Goal: Check status: Check status

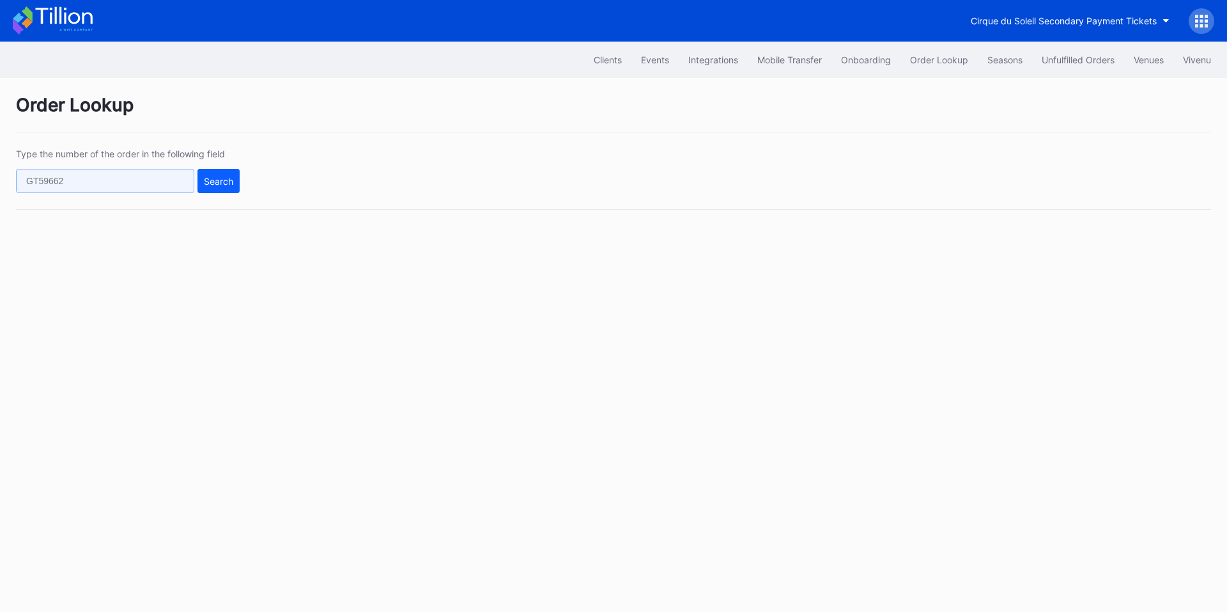
click at [109, 187] on input "text" at bounding box center [105, 181] width 178 height 24
paste input "623230710"
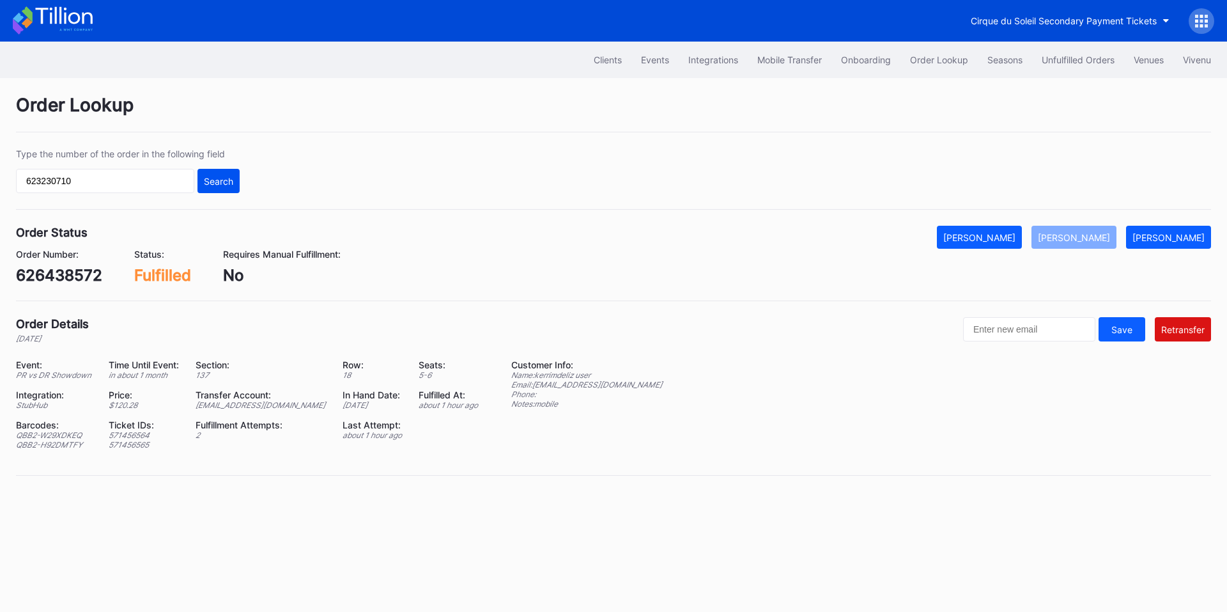
click at [212, 183] on div "Search" at bounding box center [218, 181] width 29 height 11
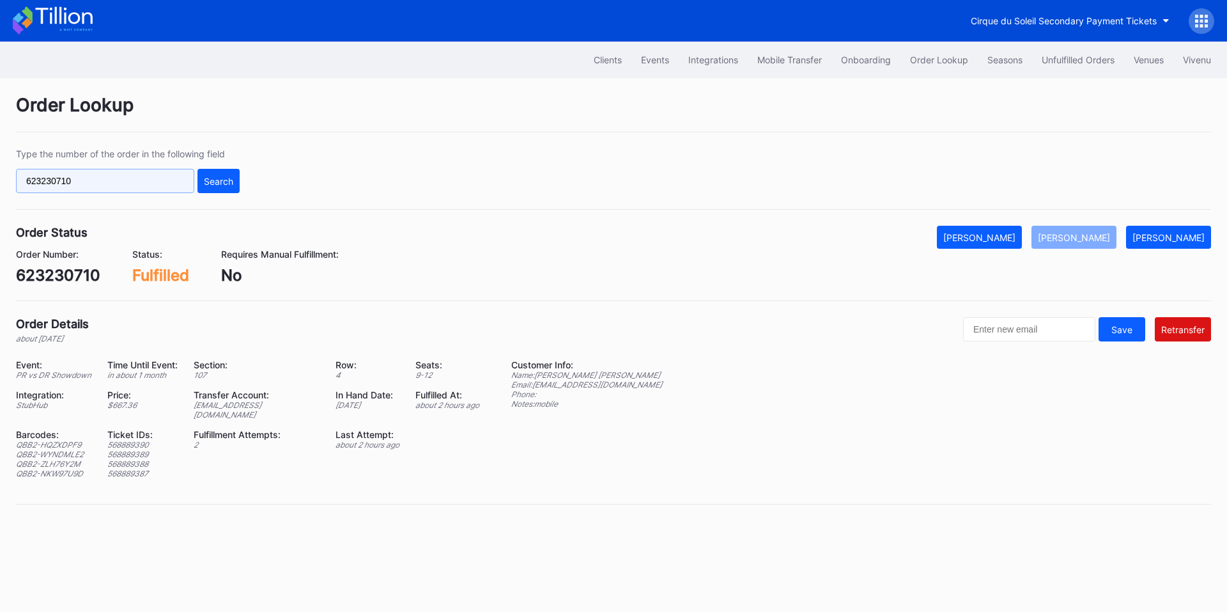
click at [101, 187] on input "623230710" at bounding box center [105, 181] width 178 height 24
paste input "6438572"
click at [210, 184] on div "Search" at bounding box center [218, 181] width 29 height 11
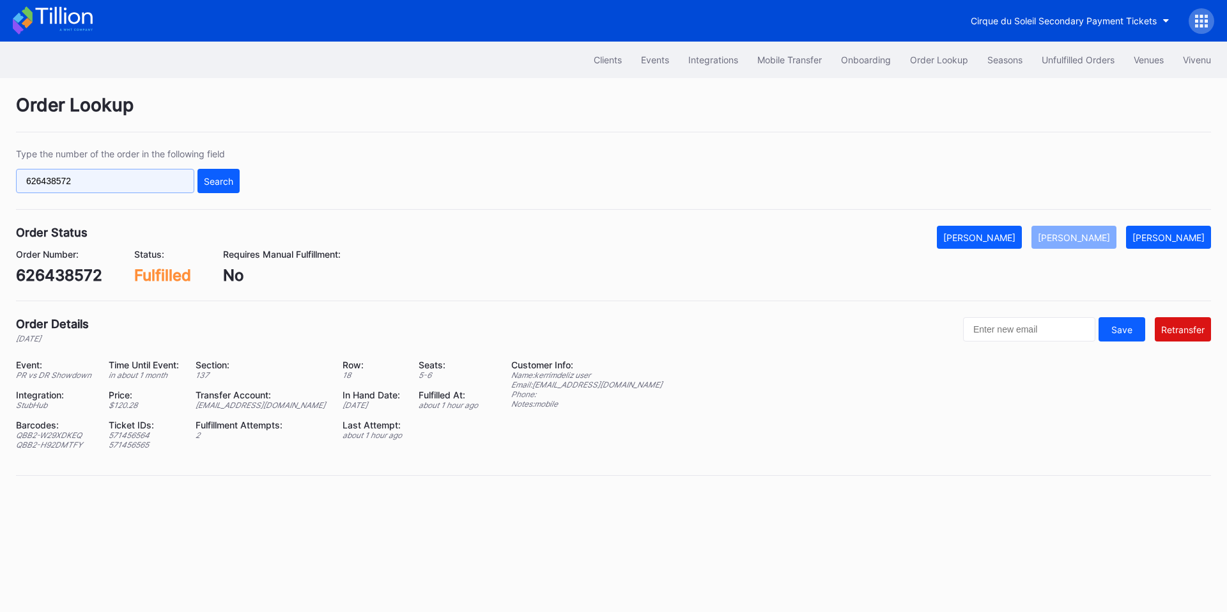
click at [127, 187] on input "626438572" at bounding box center [105, 181] width 178 height 24
paste input "76006315"
click at [159, 182] on input "[CREDIT_CARD_NUMBER]" at bounding box center [105, 181] width 178 height 24
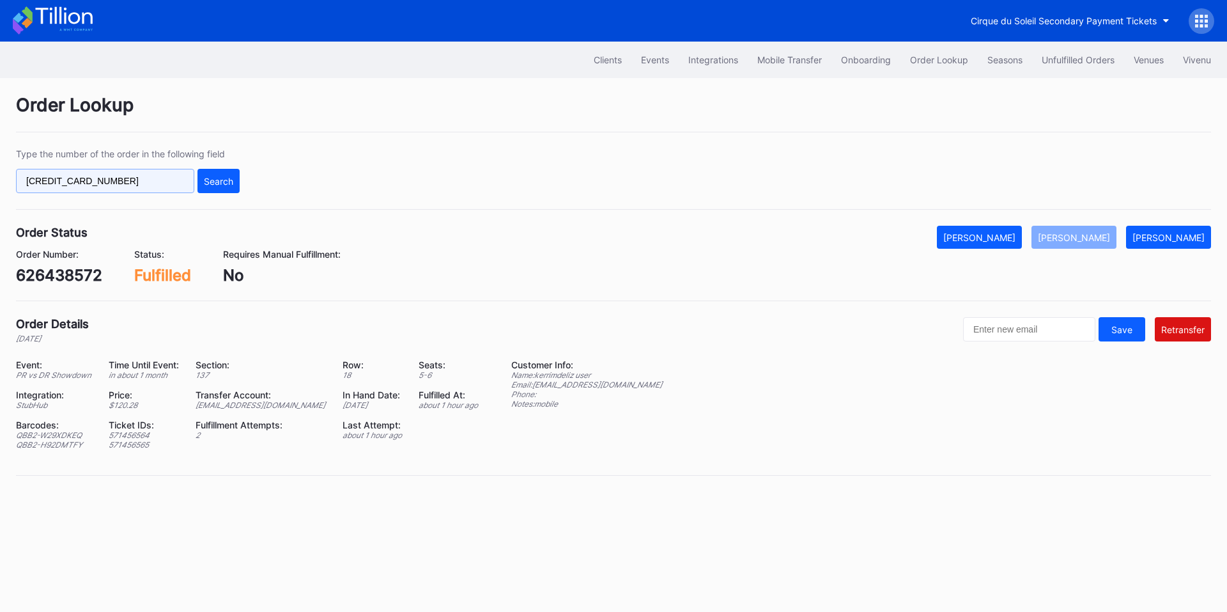
click at [159, 182] on input "[CREDIT_CARD_NUMBER]" at bounding box center [105, 181] width 178 height 24
paste input "text"
type input "76006315"
click at [219, 178] on div "Search" at bounding box center [218, 181] width 29 height 11
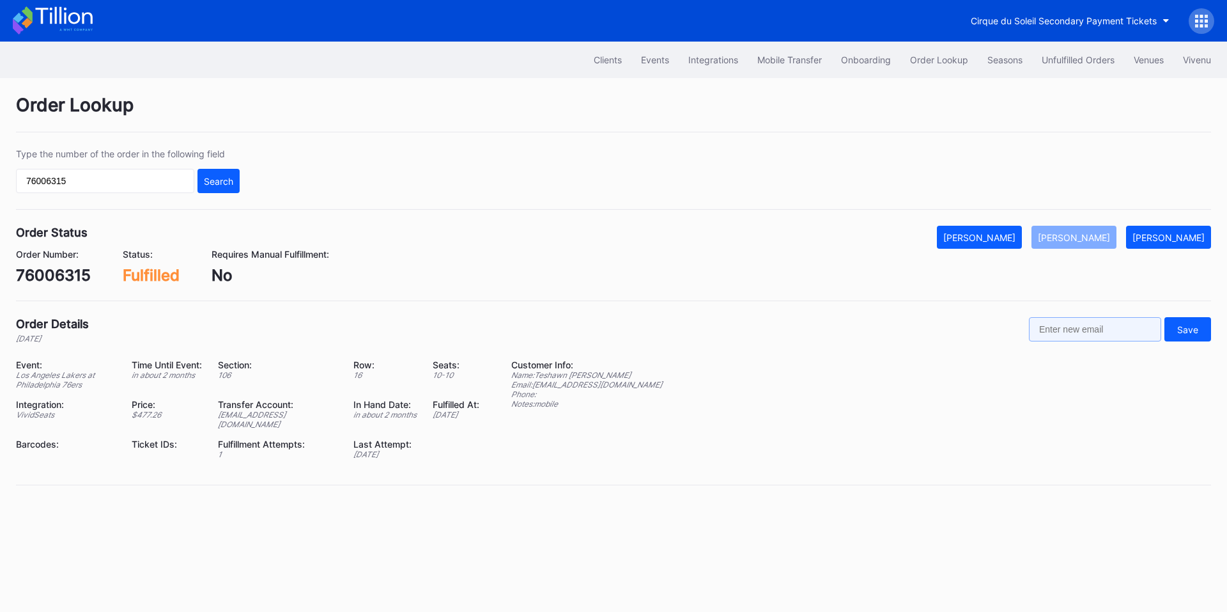
click at [1067, 332] on input "text" at bounding box center [1095, 329] width 132 height 24
paste input "[EMAIL_ADDRESS][DOMAIN_NAME]"
type input "[EMAIL_ADDRESS][DOMAIN_NAME]"
click at [1195, 332] on div "Save" at bounding box center [1187, 329] width 21 height 11
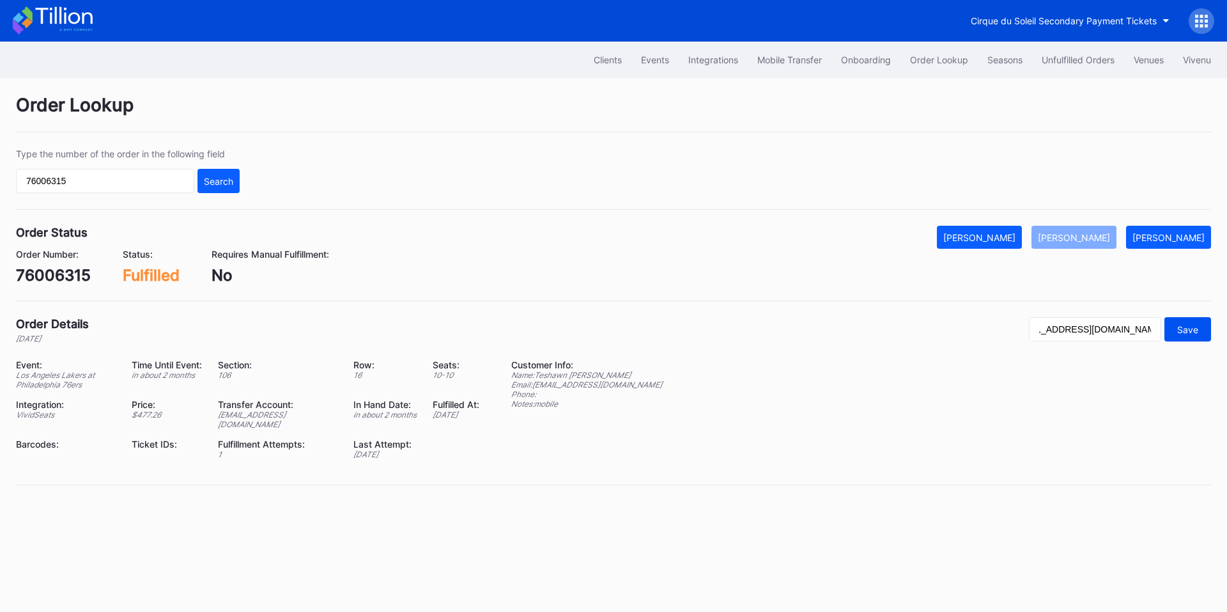
scroll to position [0, 0]
